Goal: Task Accomplishment & Management: Use online tool/utility

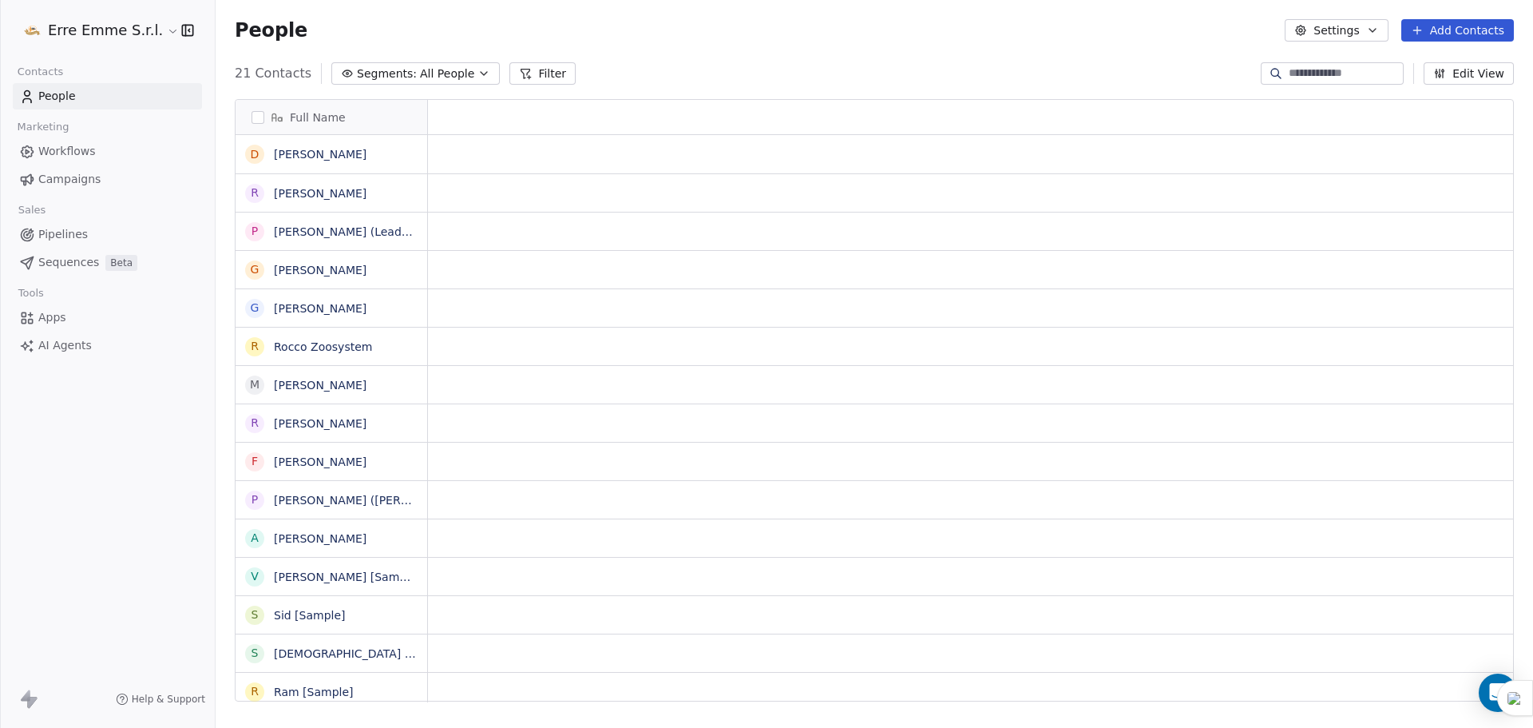
scroll to position [13, 13]
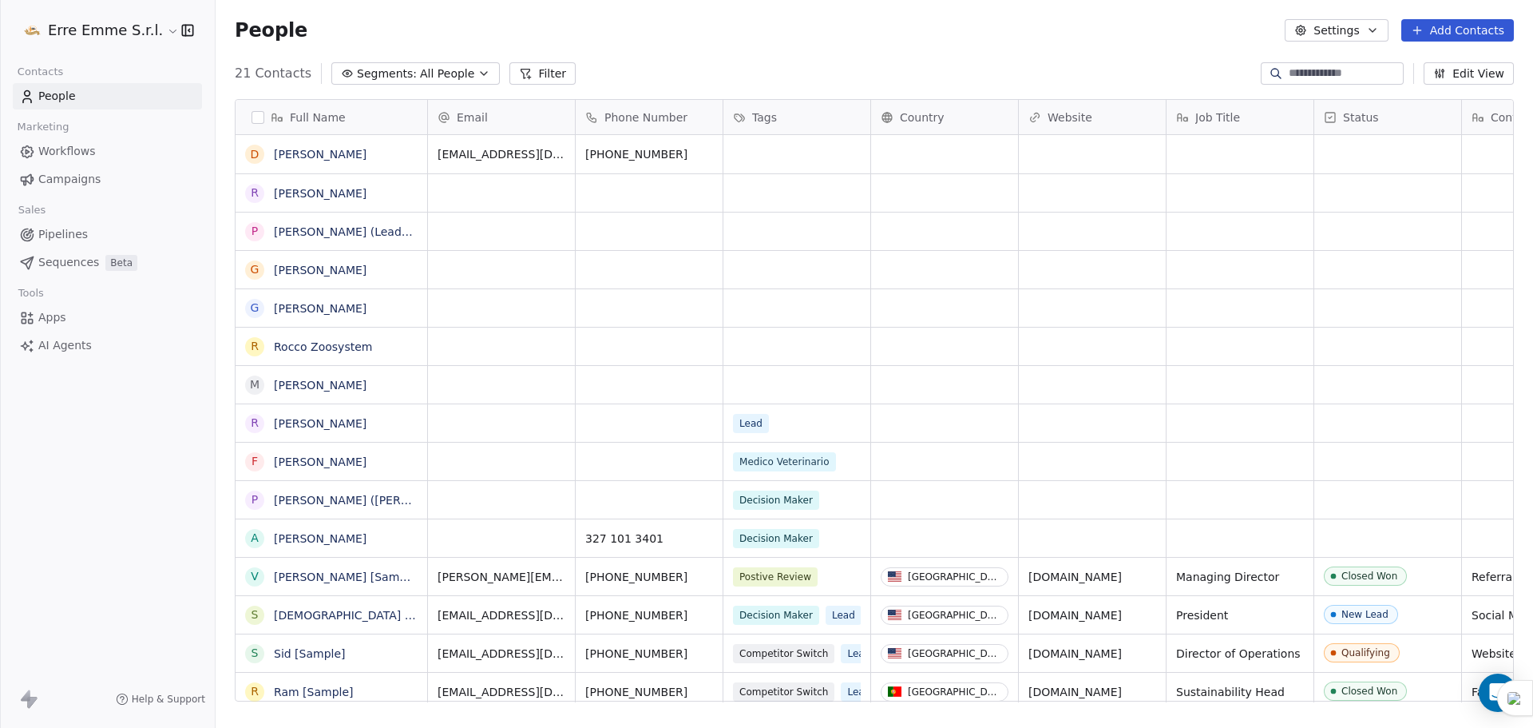
click at [1453, 30] on button "Add Contacts" at bounding box center [1458, 30] width 113 height 22
click at [1423, 62] on span "Create new contact" at bounding box center [1465, 65] width 109 height 17
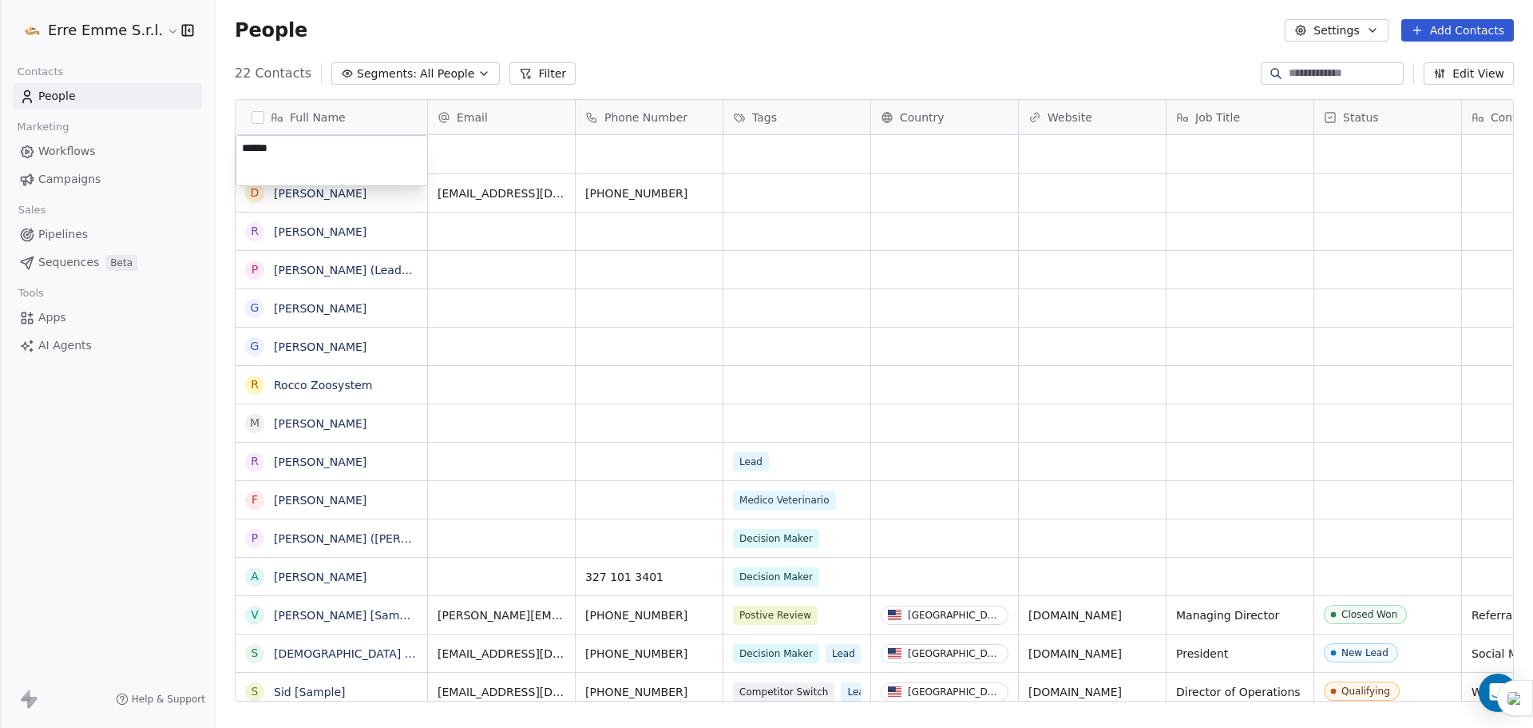
type textarea "*******"
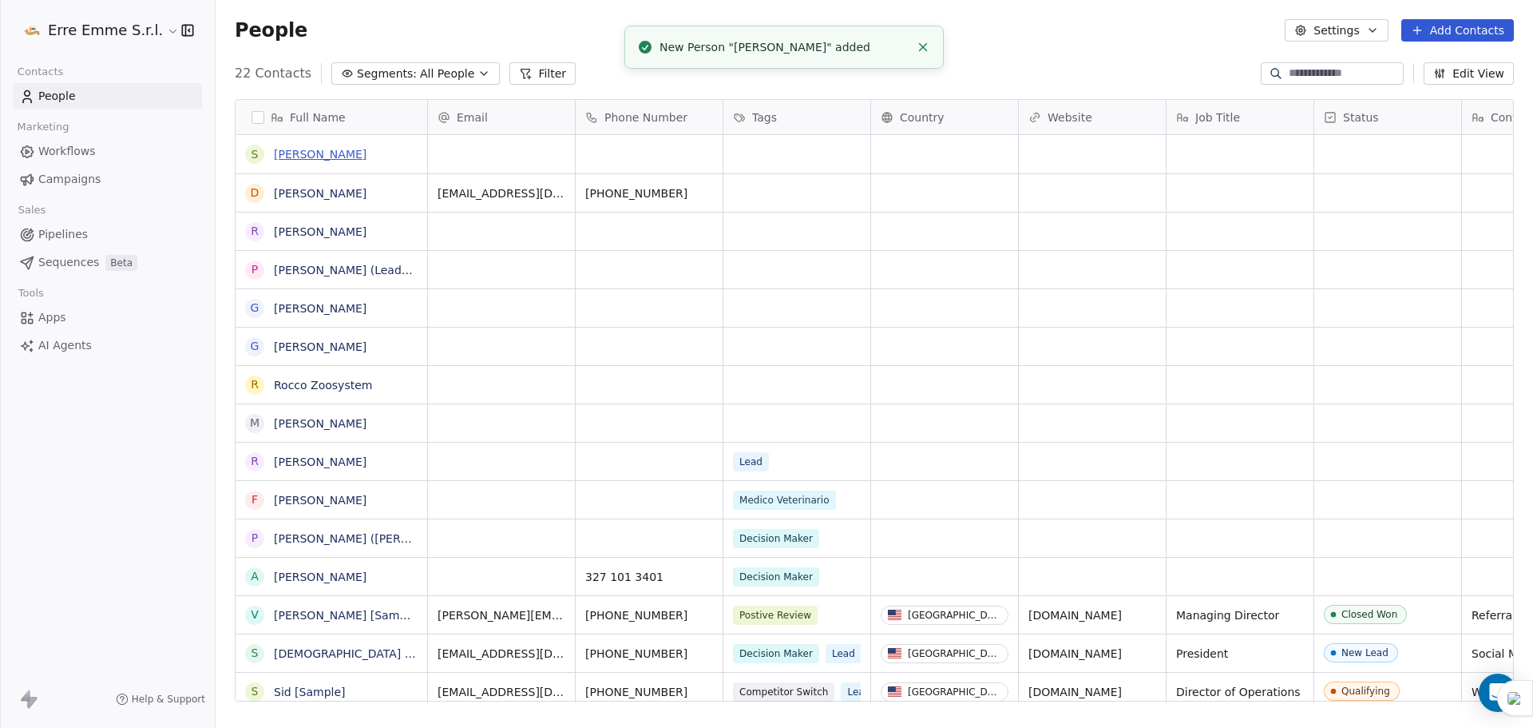
click at [295, 155] on link "[PERSON_NAME]" at bounding box center [320, 154] width 93 height 13
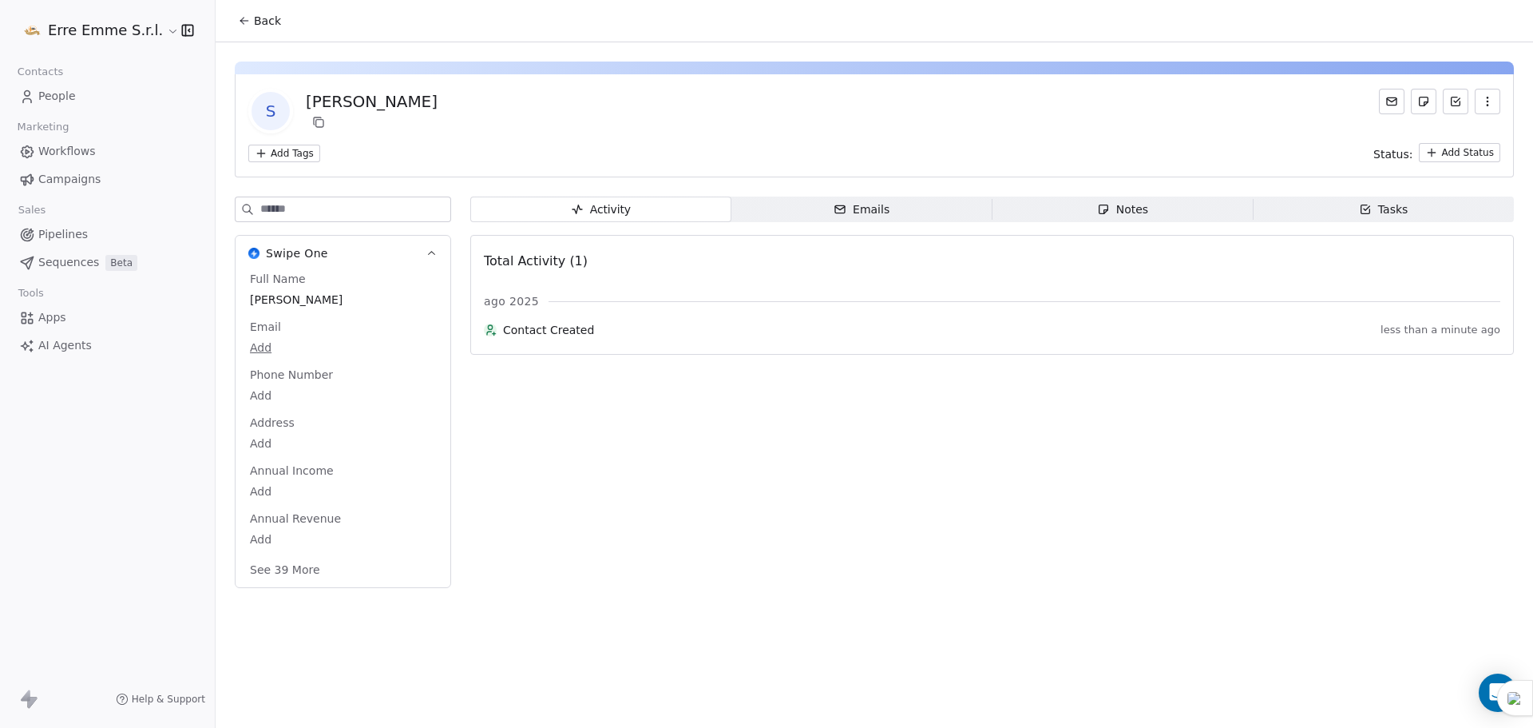
click at [1156, 216] on span "Notes Notes" at bounding box center [1123, 209] width 261 height 26
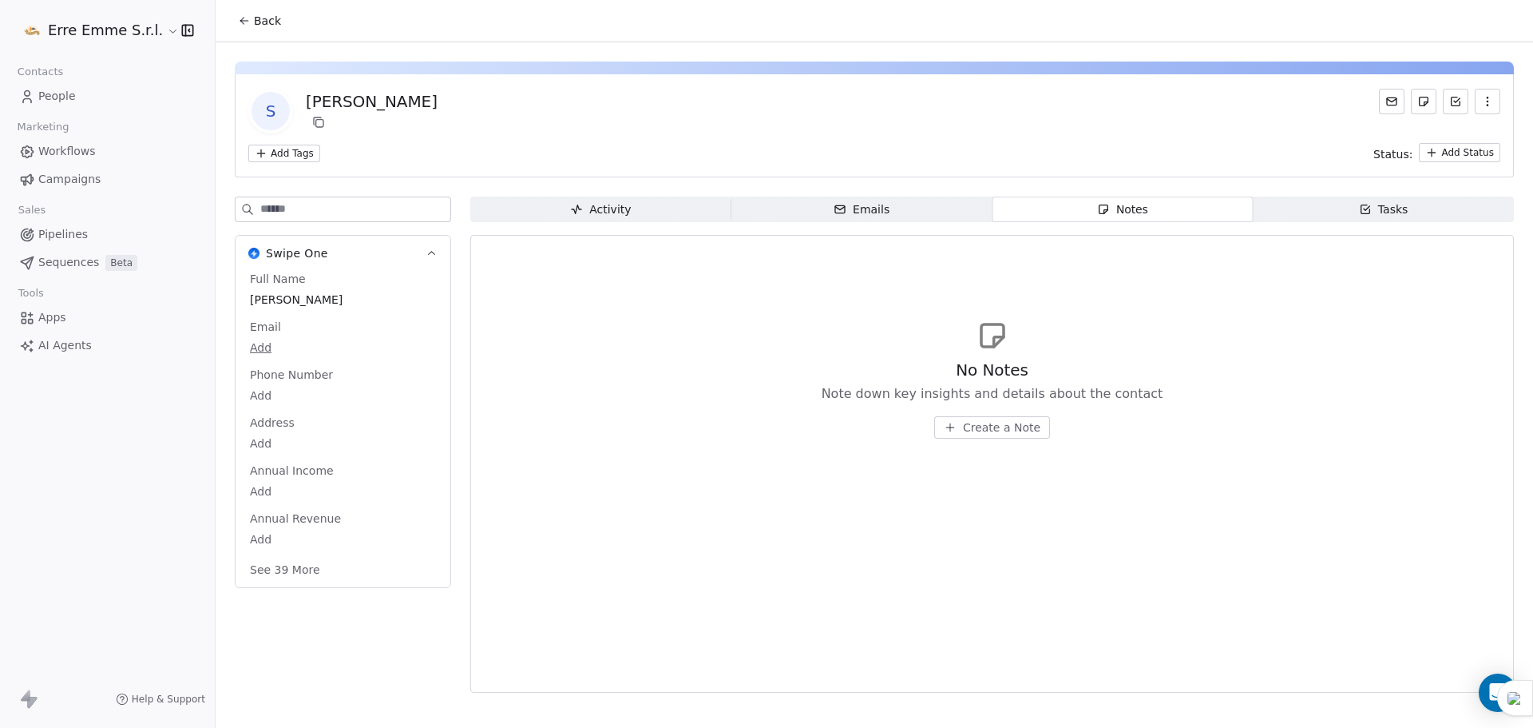
click at [1024, 426] on span "Create a Note" at bounding box center [1001, 427] width 77 height 16
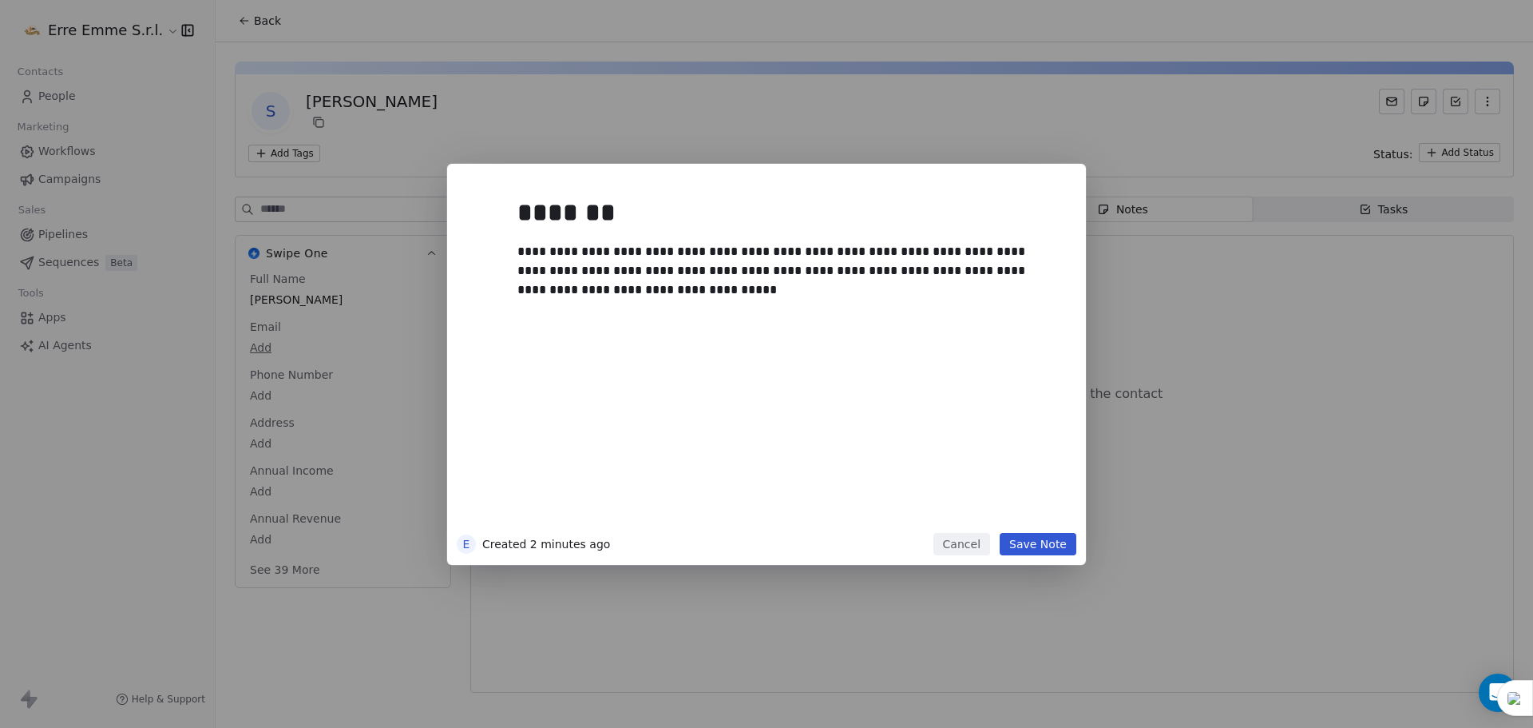
click at [1052, 537] on button "Save Note" at bounding box center [1038, 544] width 77 height 22
